Goal: Information Seeking & Learning: Learn about a topic

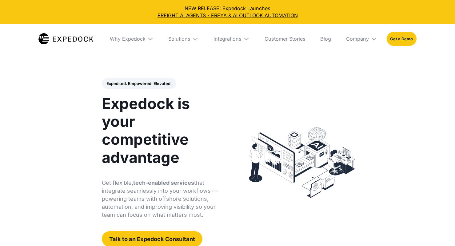
select select
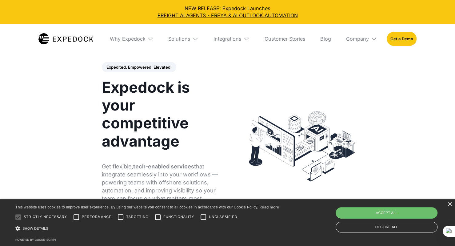
scroll to position [17, 0]
click at [148, 35] on div "Why Expedock" at bounding box center [132, 39] width 54 height 30
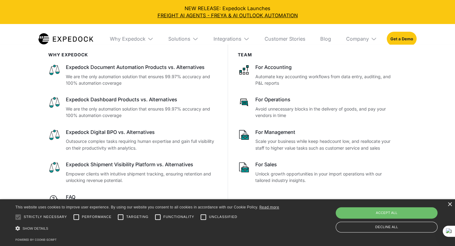
scroll to position [70, 0]
click at [147, 37] on div "Why Expedock" at bounding box center [132, 39] width 54 height 30
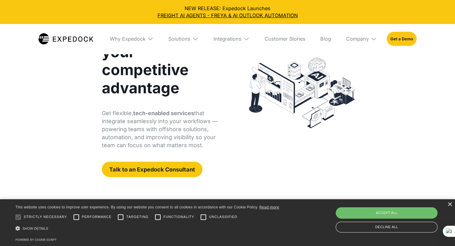
click at [358, 33] on div "Company" at bounding box center [361, 39] width 41 height 30
click at [359, 64] on link "About Us" at bounding box center [361, 62] width 41 height 16
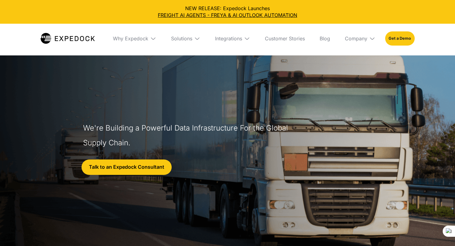
select select
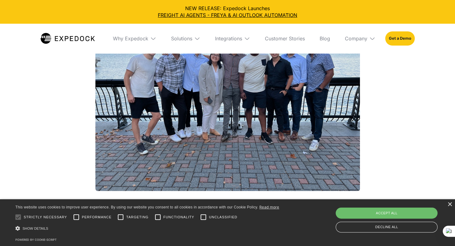
scroll to position [628, 0]
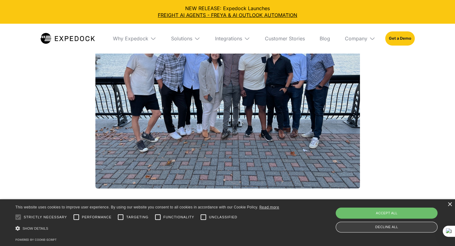
click at [369, 229] on div "Decline all" at bounding box center [387, 227] width 102 height 11
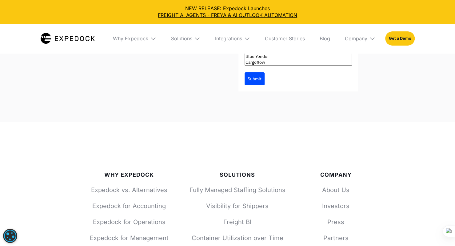
scroll to position [2595, 0]
click at [334, 186] on link "About Us" at bounding box center [335, 190] width 59 height 9
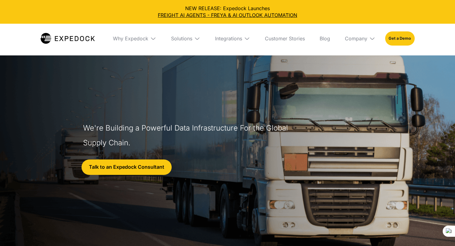
select select
click at [193, 38] on div "Solutions" at bounding box center [185, 39] width 39 height 30
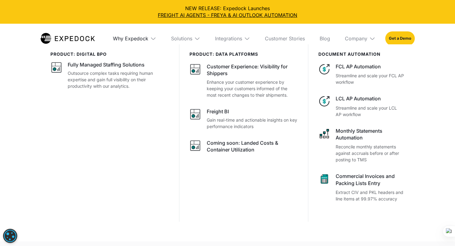
click at [132, 39] on div "Why Expedock" at bounding box center [130, 38] width 35 height 6
